Goal: Transaction & Acquisition: Book appointment/travel/reservation

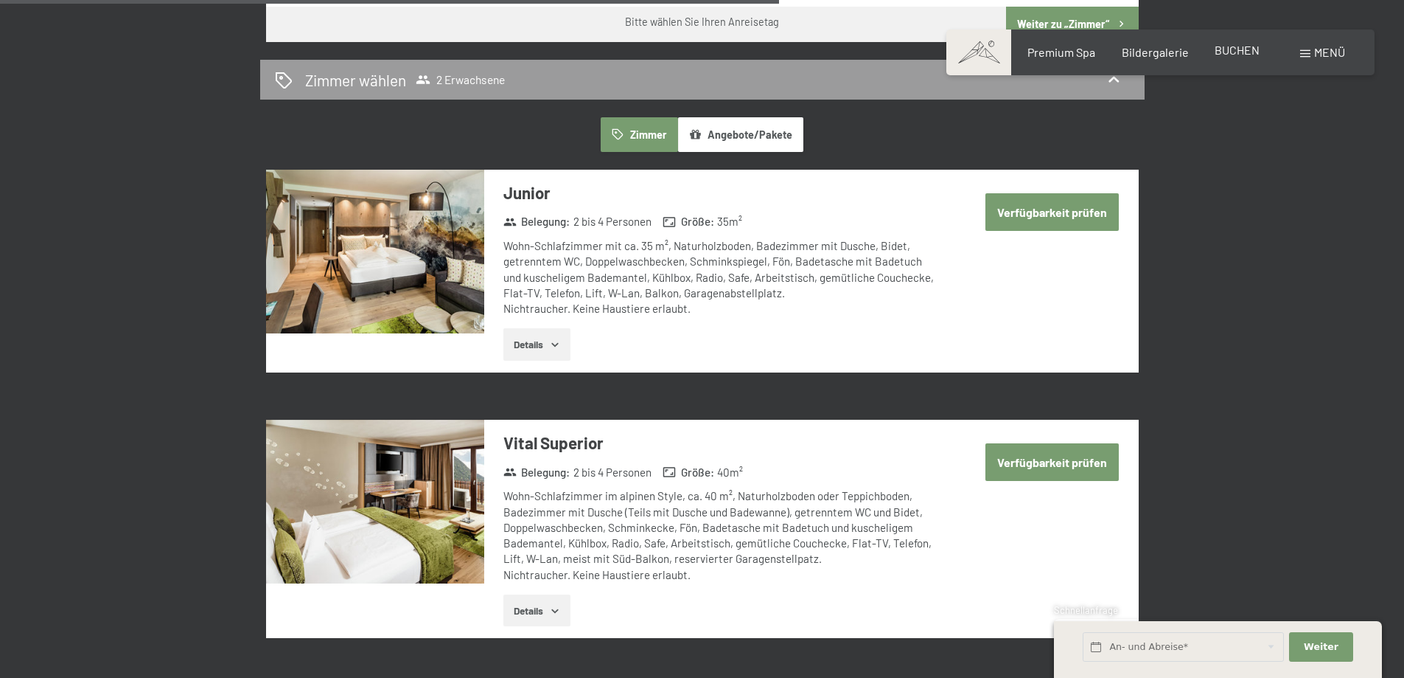
click at [1234, 50] on span "BUCHEN" at bounding box center [1237, 50] width 45 height 14
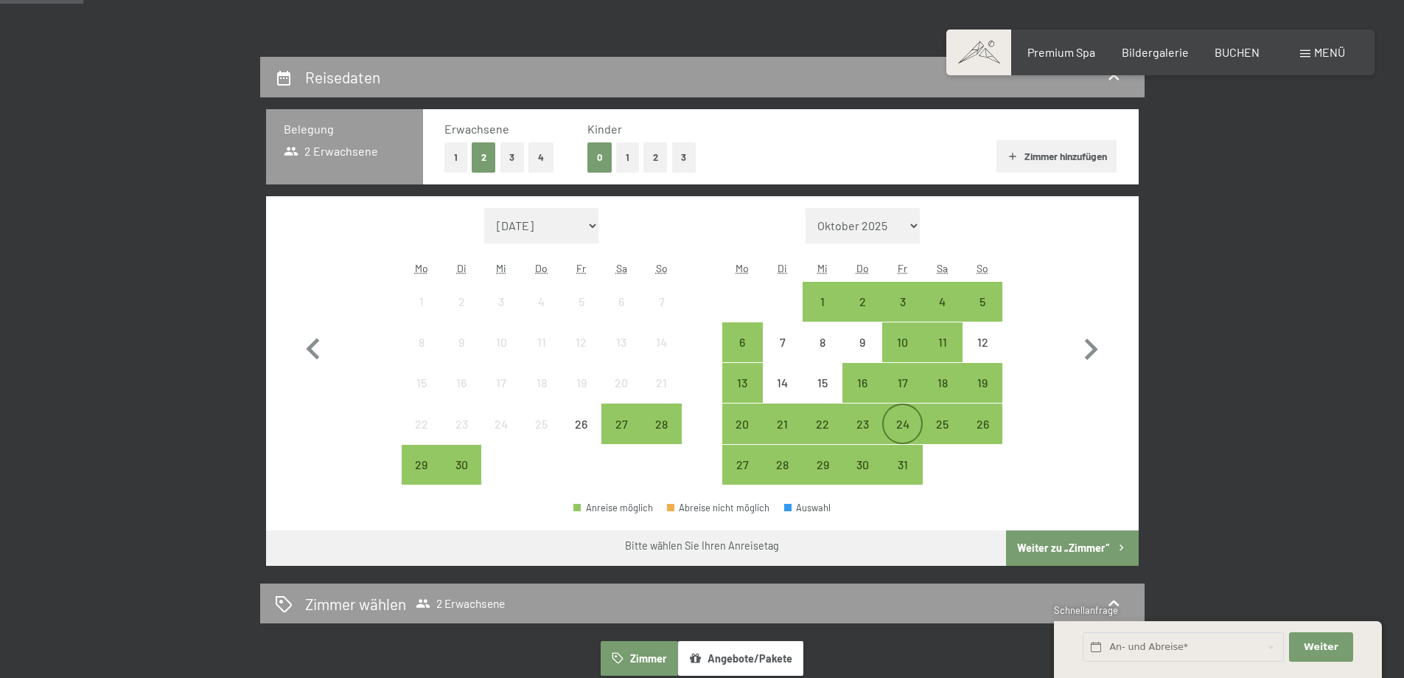
click at [886, 418] on div "24" at bounding box center [902, 436] width 37 height 37
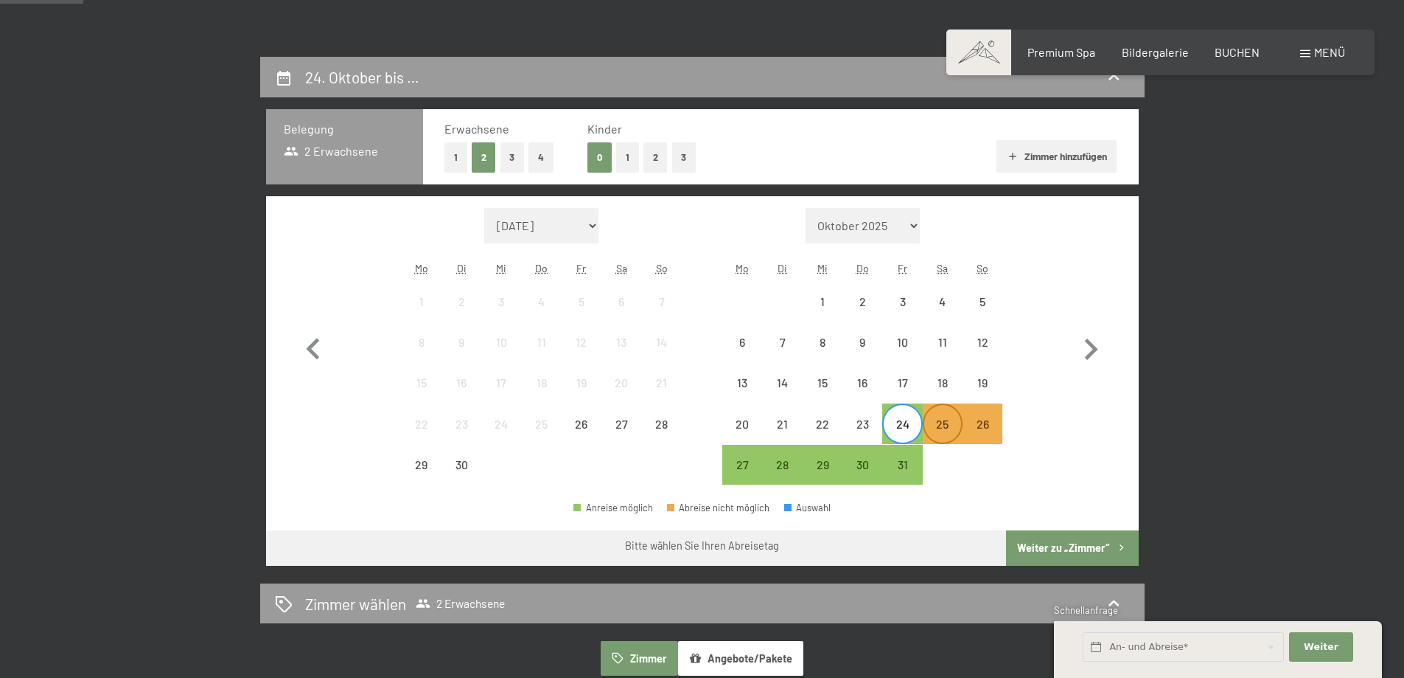
click at [933, 423] on div "25" at bounding box center [943, 436] width 37 height 37
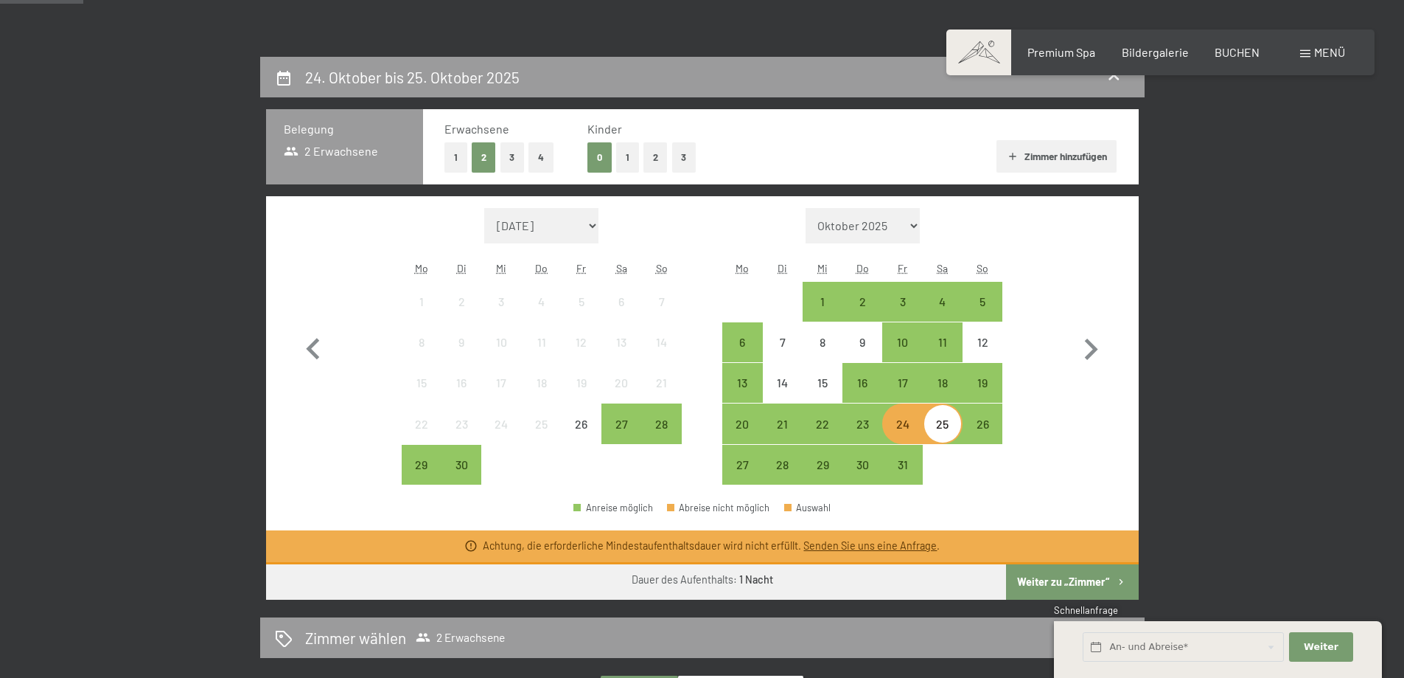
click at [894, 427] on div "24" at bounding box center [902, 436] width 37 height 37
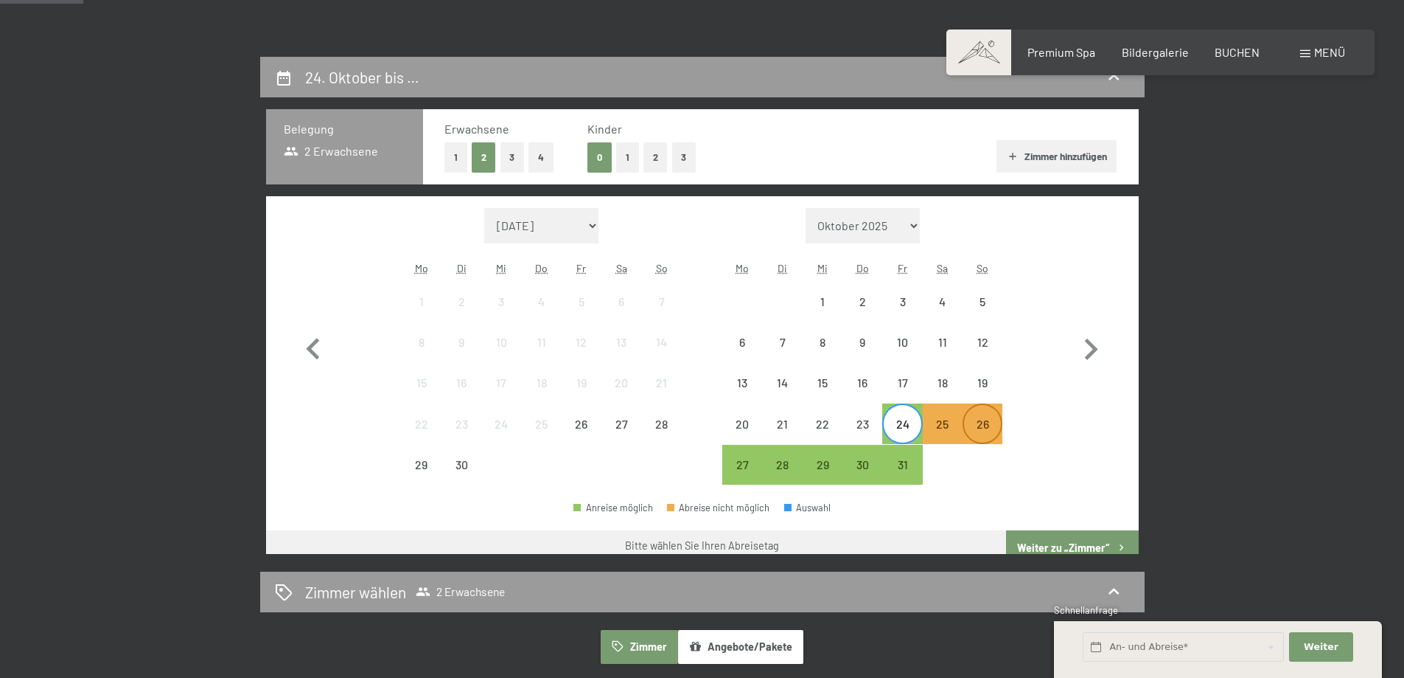
click at [987, 426] on div "26" at bounding box center [982, 436] width 37 height 37
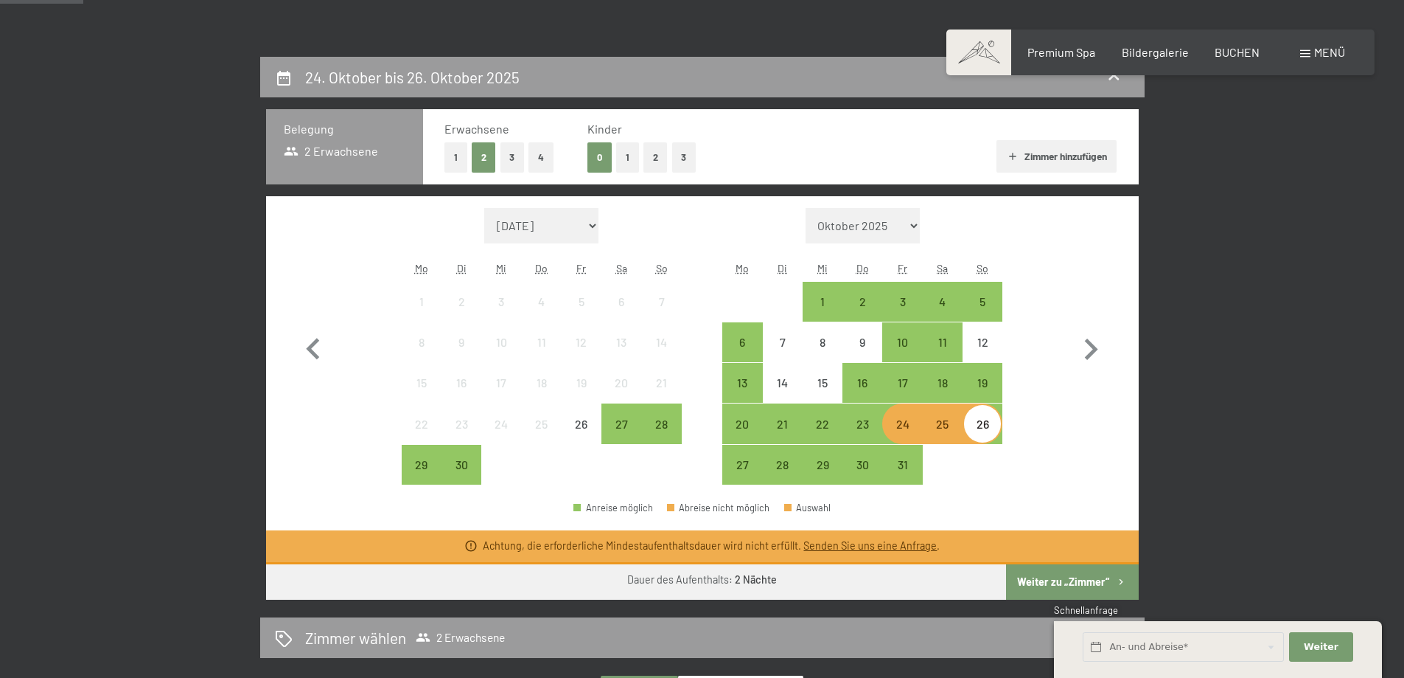
click at [913, 425] on div "24" at bounding box center [902, 436] width 37 height 37
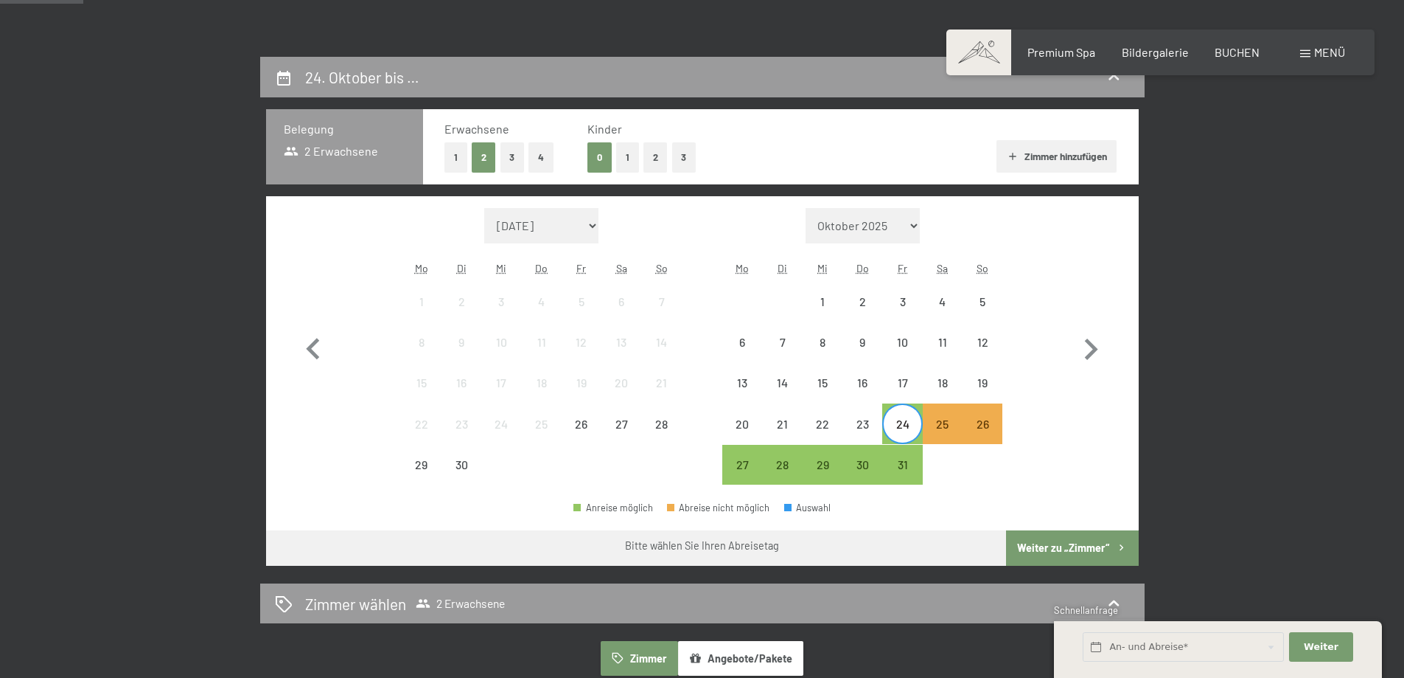
click at [721, 460] on div "Monat/Jahr September 2025 Oktober 2025 November 2025 Dezember 2025 Januar 2026 …" at bounding box center [702, 346] width 821 height 277
click at [732, 457] on div "27" at bounding box center [742, 464] width 37 height 37
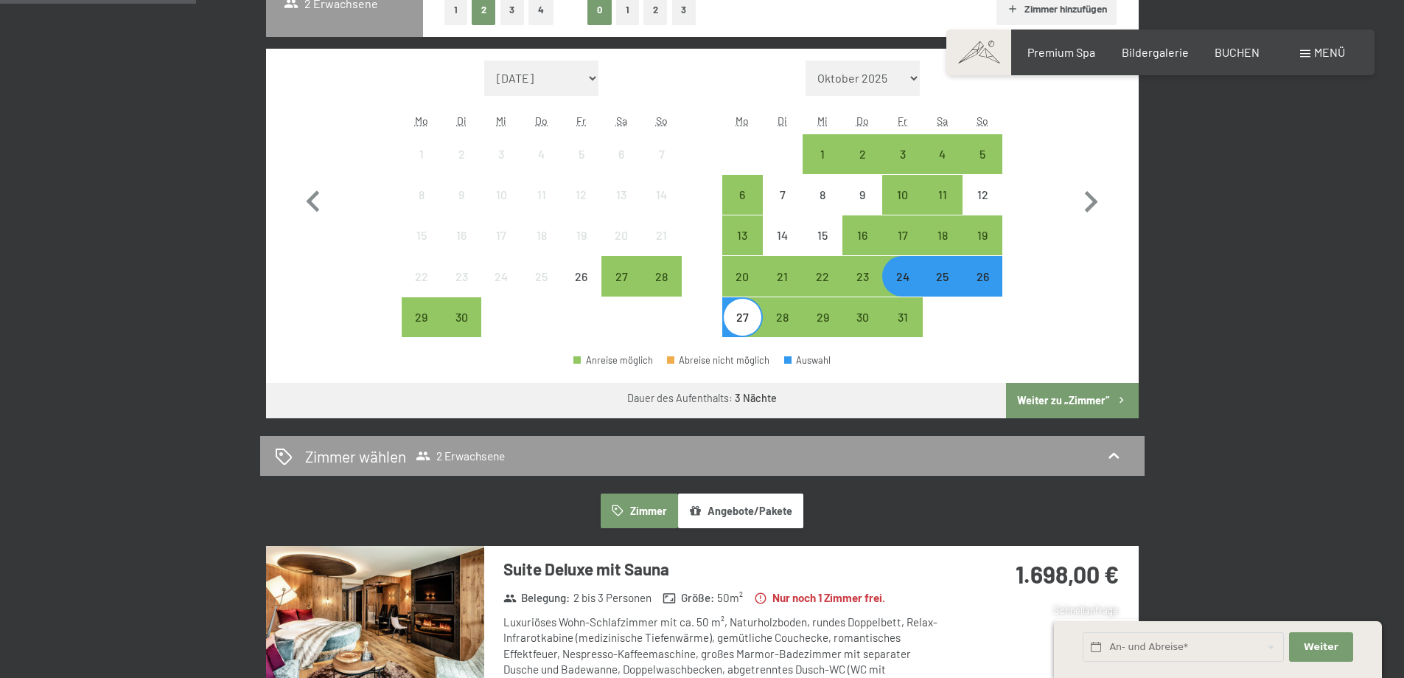
scroll to position [295, 0]
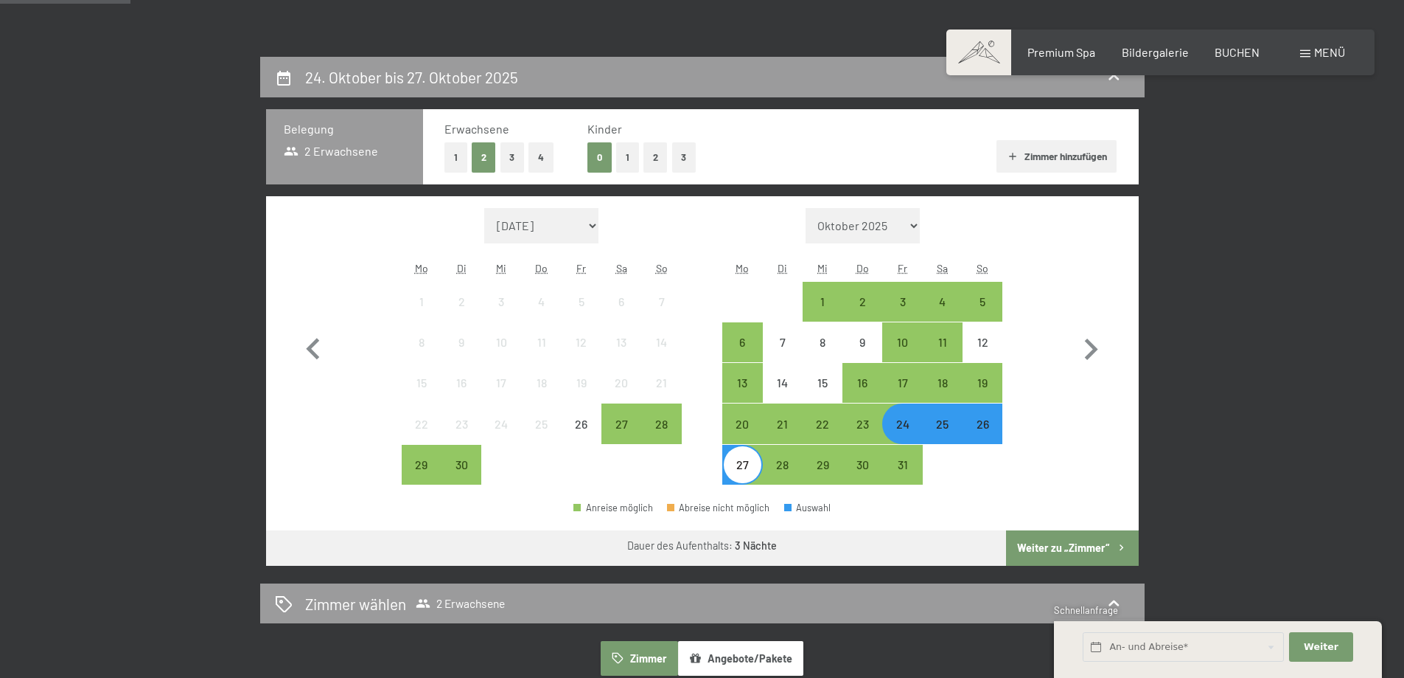
click at [892, 439] on div "24" at bounding box center [902, 436] width 37 height 37
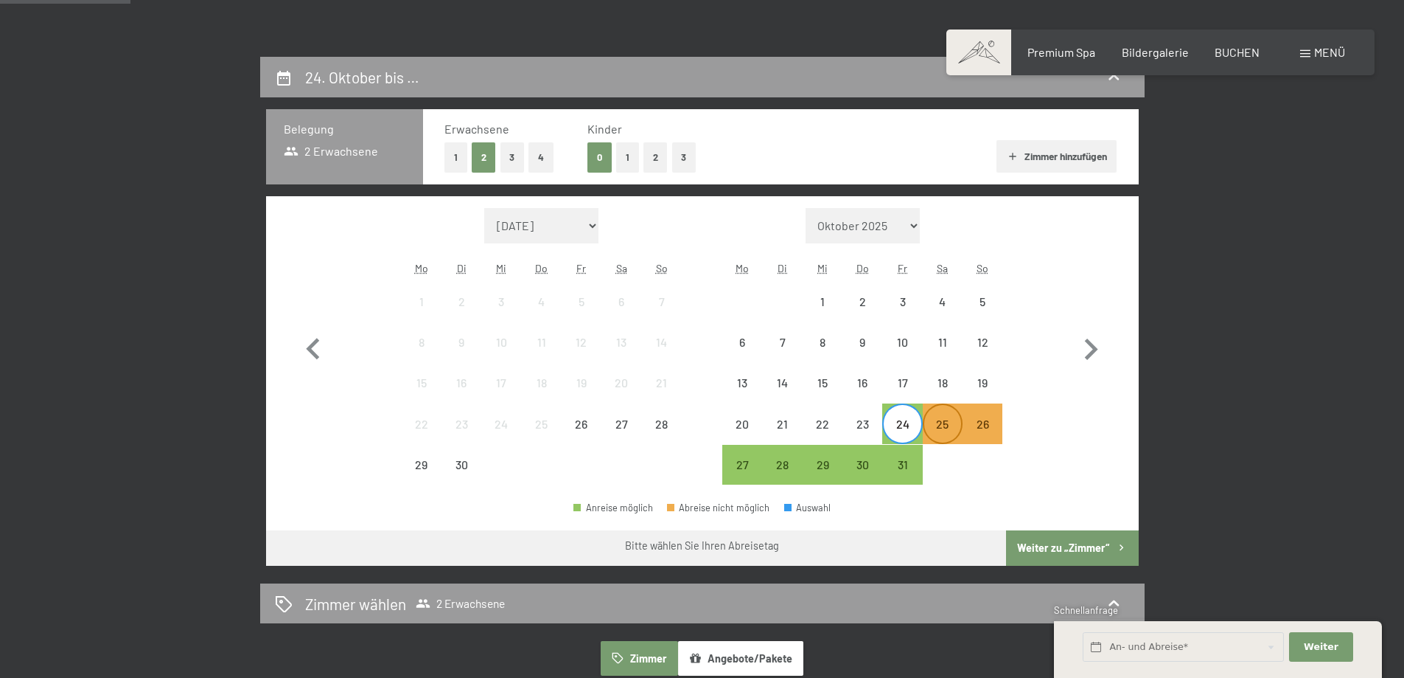
click at [930, 431] on div "25" at bounding box center [943, 436] width 37 height 37
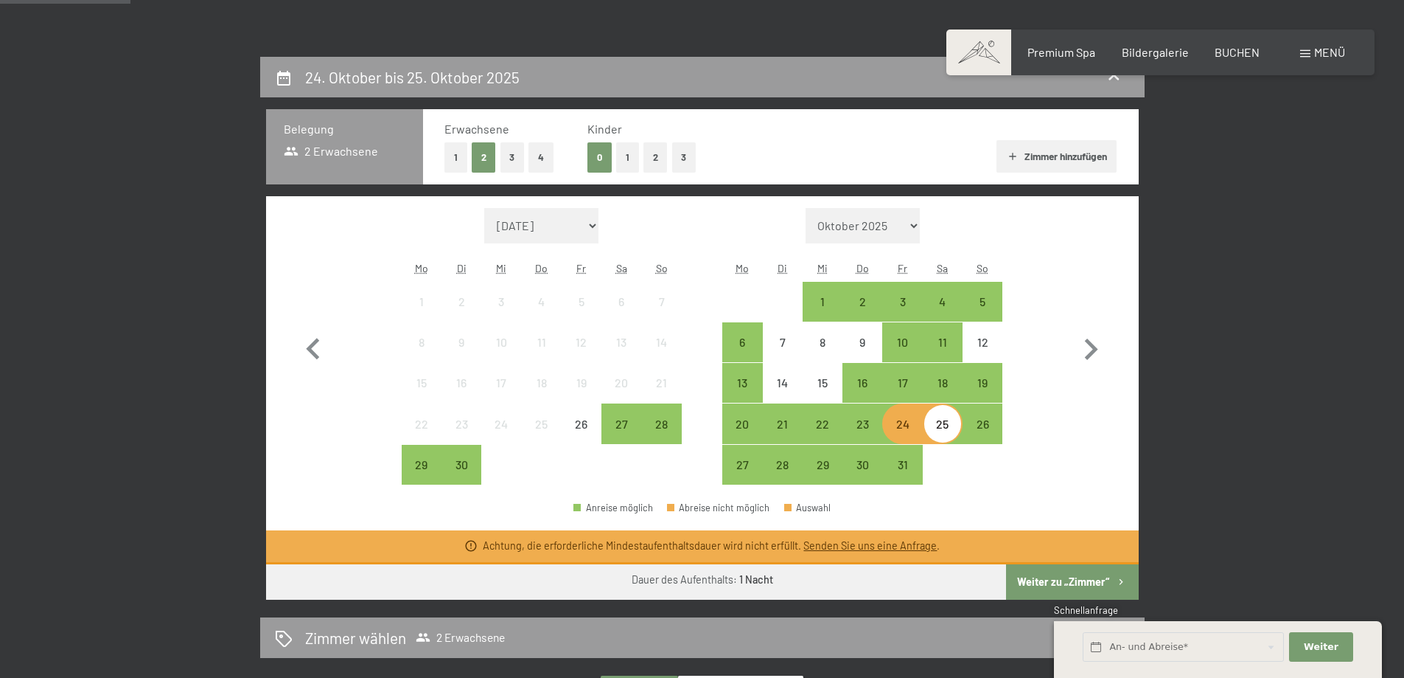
click at [906, 422] on div "24" at bounding box center [902, 436] width 37 height 37
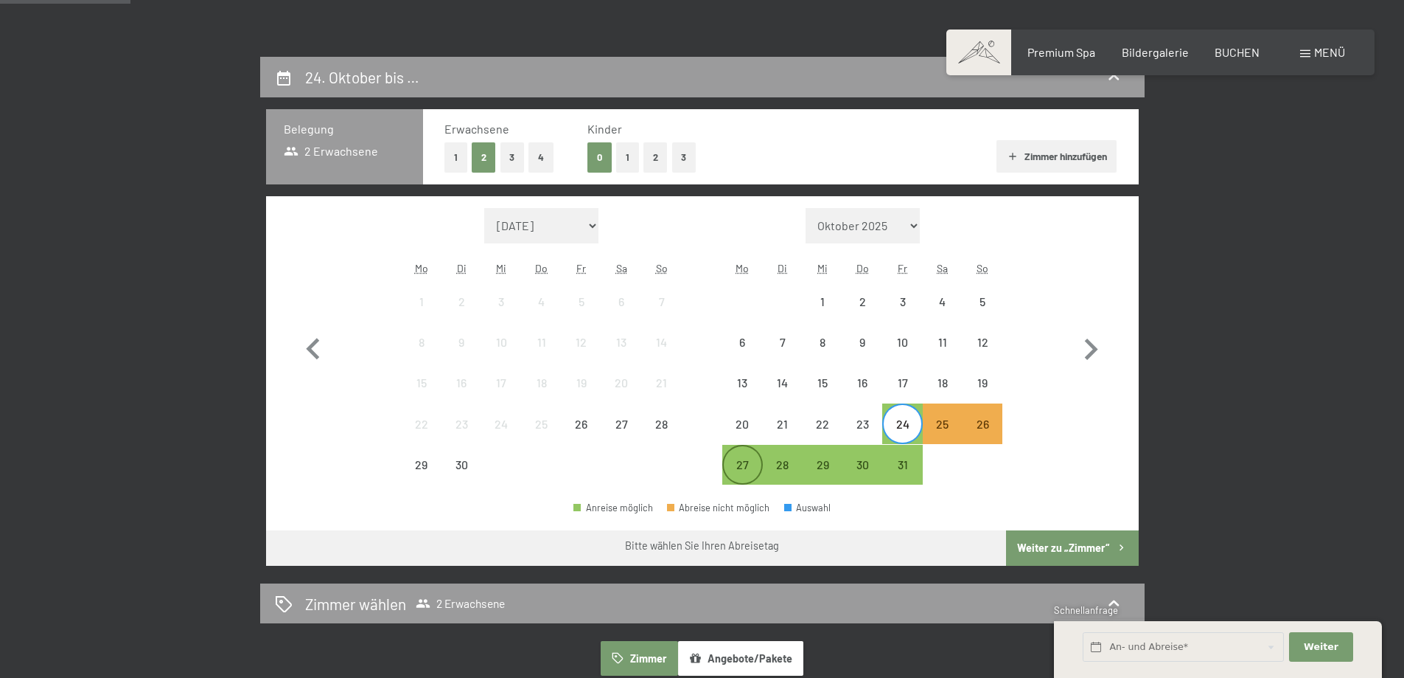
click at [737, 453] on div "27" at bounding box center [742, 464] width 37 height 37
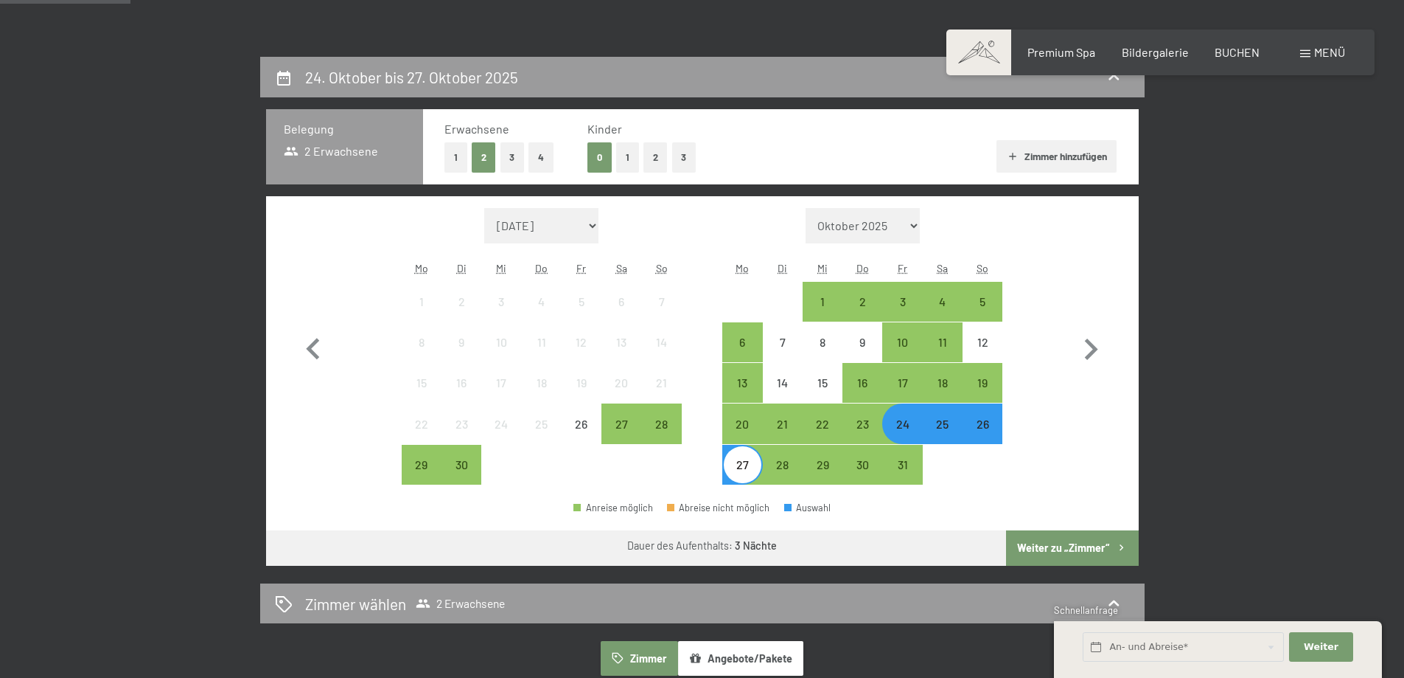
click at [1062, 534] on button "Weiter zu „Zimmer“" at bounding box center [1072, 547] width 132 height 35
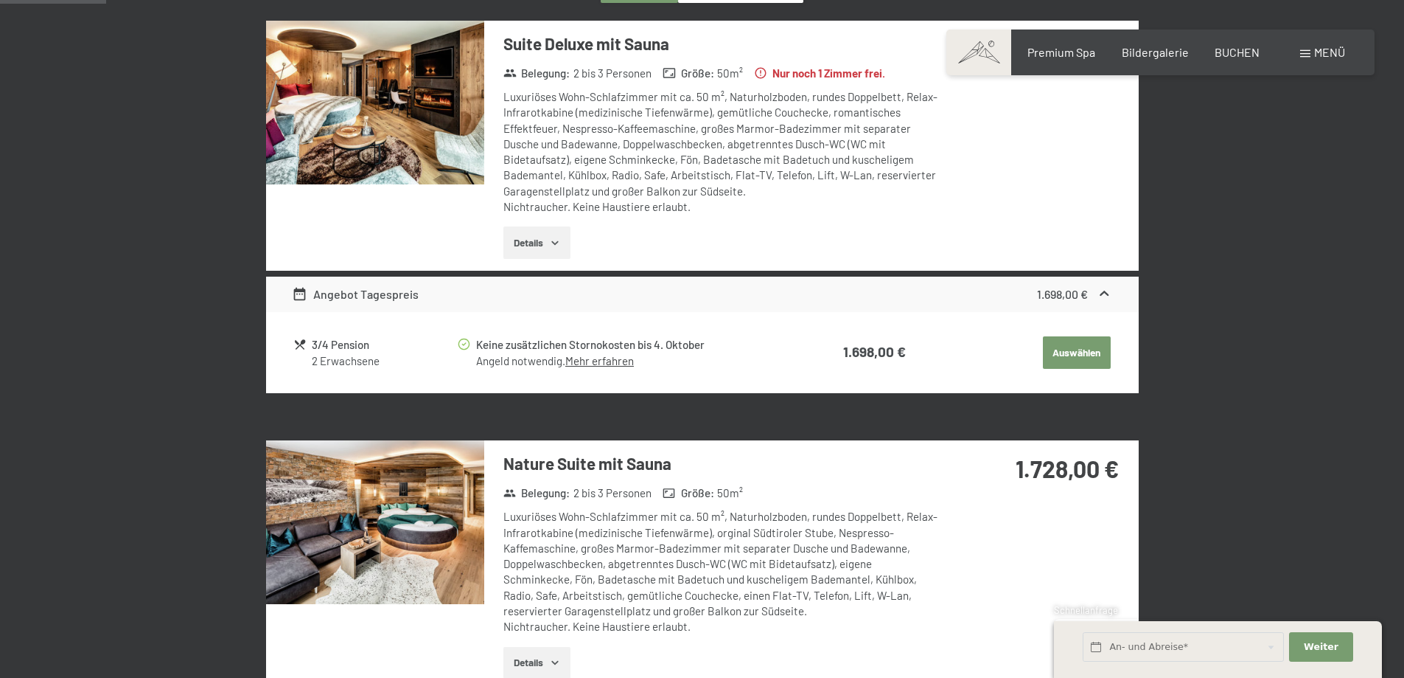
scroll to position [204, 0]
